Goal: Task Accomplishment & Management: Use online tool/utility

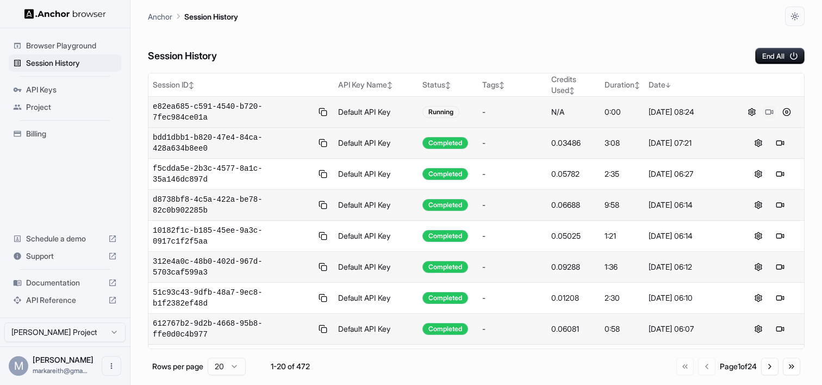
click at [769, 114] on button at bounding box center [769, 111] width 13 height 13
click at [210, 110] on span "e82ea685-c591-4540-b720-7fec984ce01a" at bounding box center [233, 112] width 160 height 22
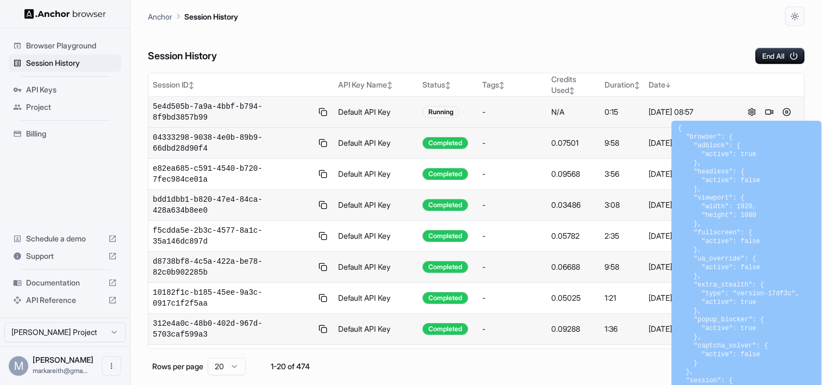
click at [753, 115] on button at bounding box center [751, 111] width 13 height 13
click at [769, 112] on button at bounding box center [769, 111] width 13 height 13
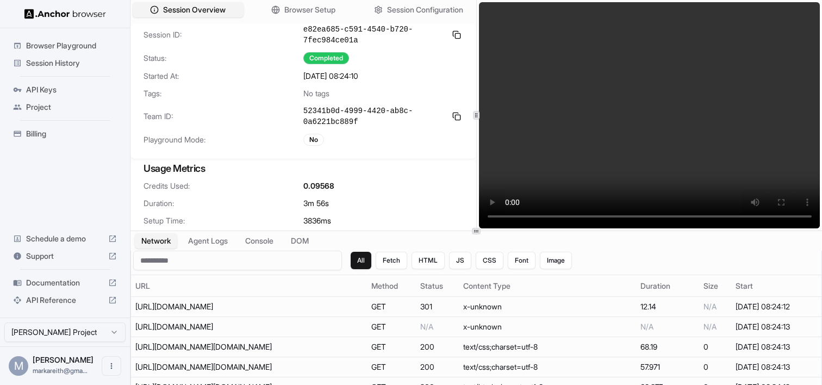
click at [47, 62] on span "Session History" at bounding box center [71, 63] width 91 height 11
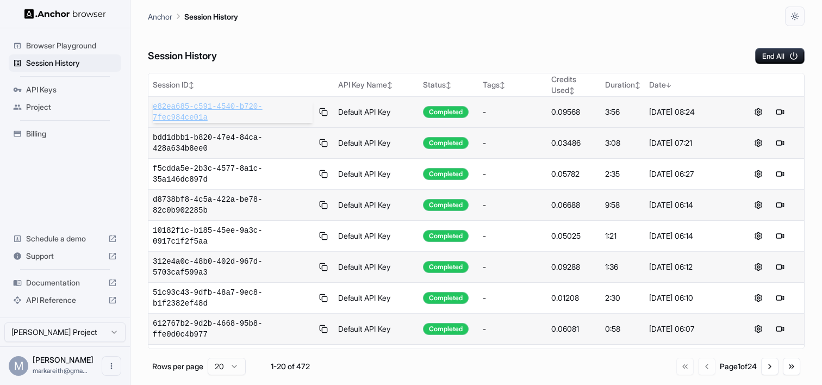
click at [227, 116] on span "e82ea685-c591-4540-b720-7fec984ce01a" at bounding box center [233, 112] width 160 height 22
click at [767, 111] on button at bounding box center [769, 111] width 13 height 13
click at [753, 113] on button at bounding box center [751, 111] width 13 height 13
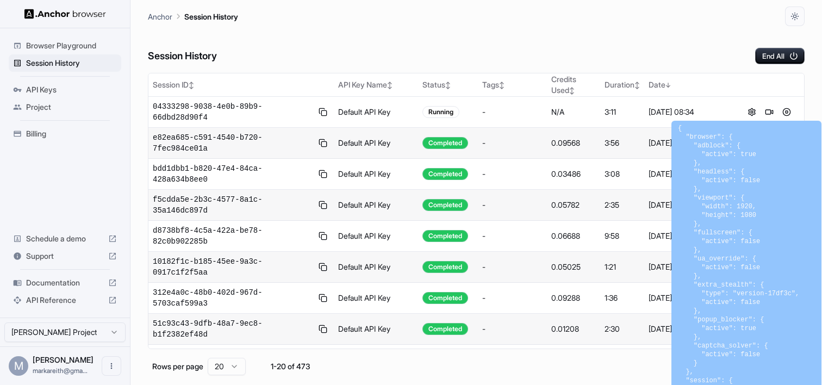
click at [513, 48] on div "Session History End All" at bounding box center [476, 45] width 657 height 38
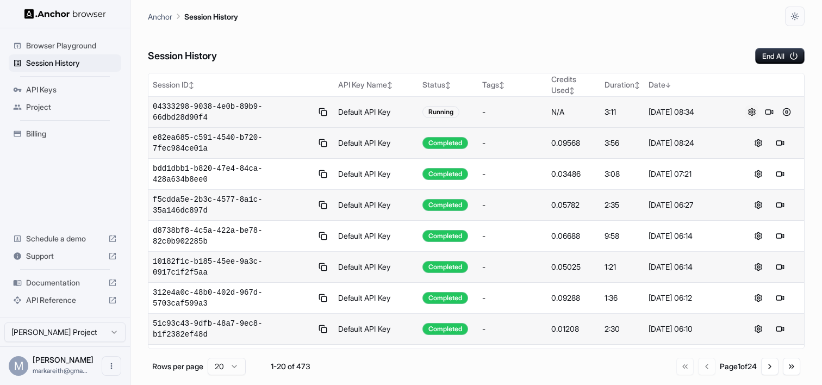
click at [754, 114] on button at bounding box center [751, 111] width 13 height 13
click at [779, 113] on button at bounding box center [779, 111] width 13 height 13
